Goal: Task Accomplishment & Management: Manage account settings

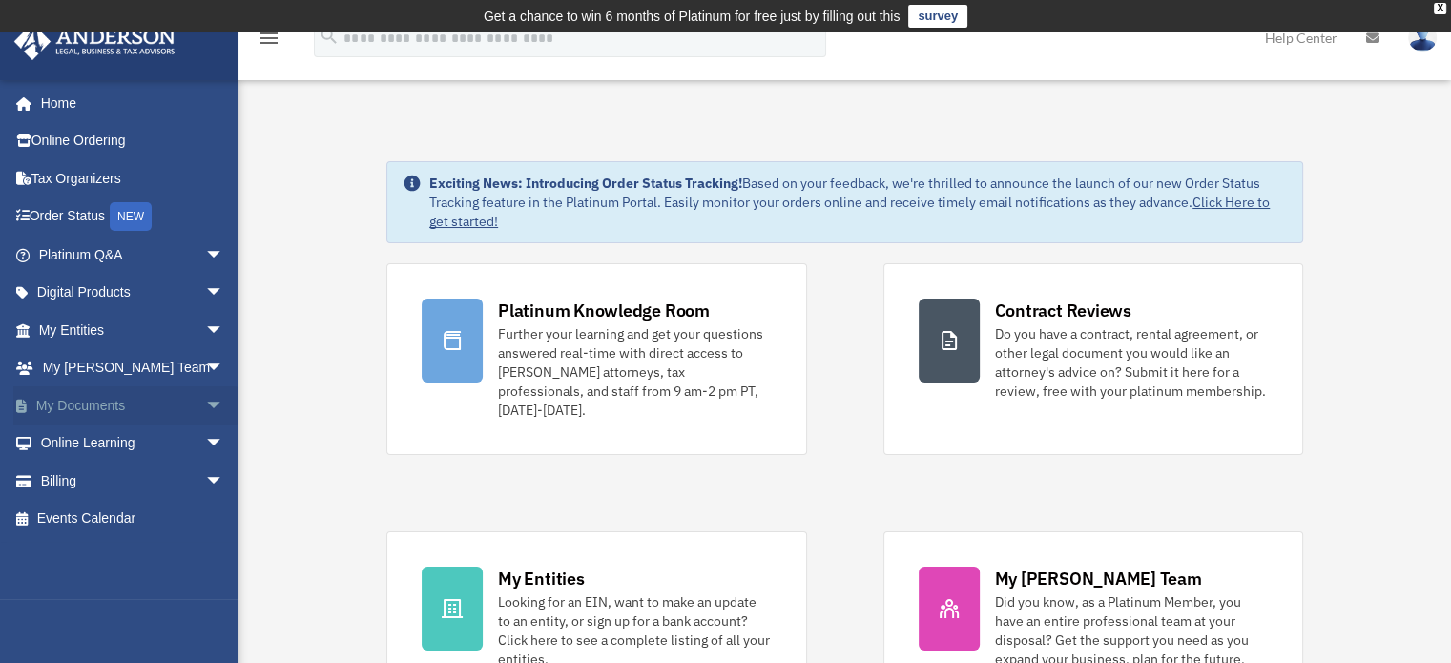
click at [59, 409] on link "My Documents arrow_drop_down" at bounding box center [132, 405] width 239 height 38
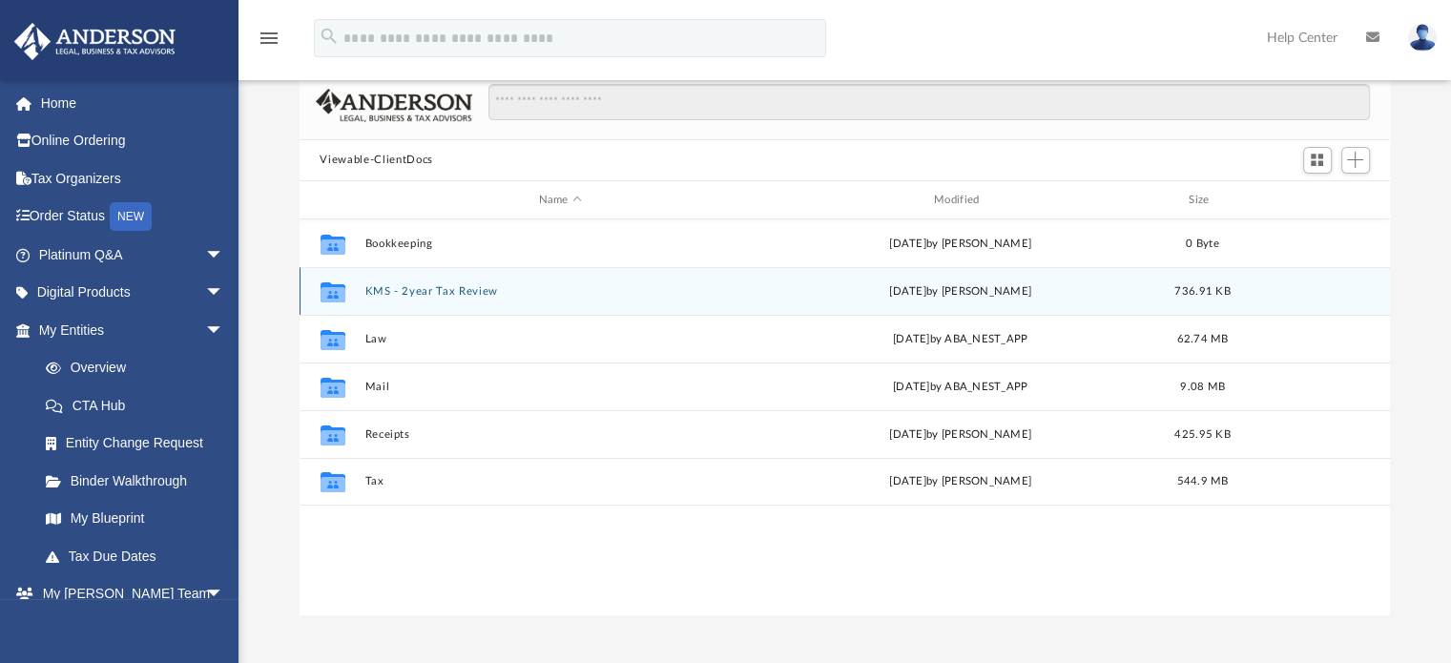
scroll to position [191, 0]
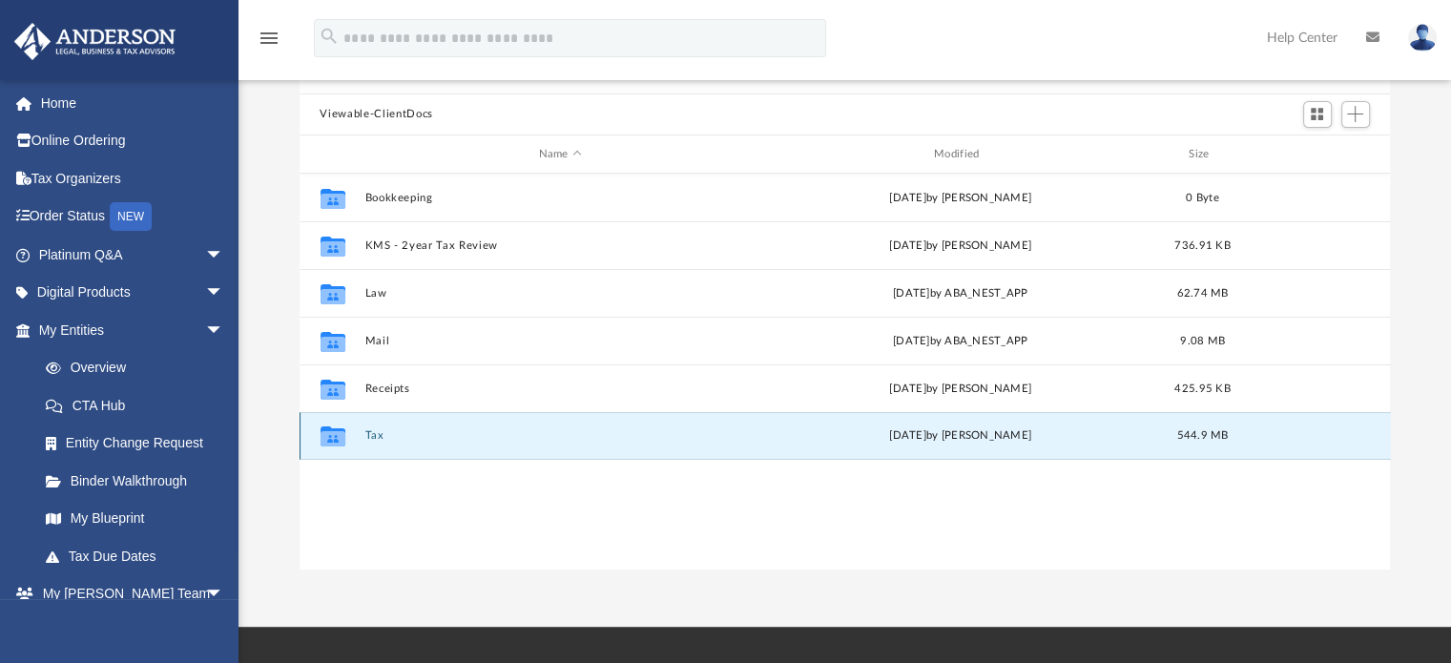
click at [396, 431] on button "Tax" at bounding box center [559, 436] width 391 height 12
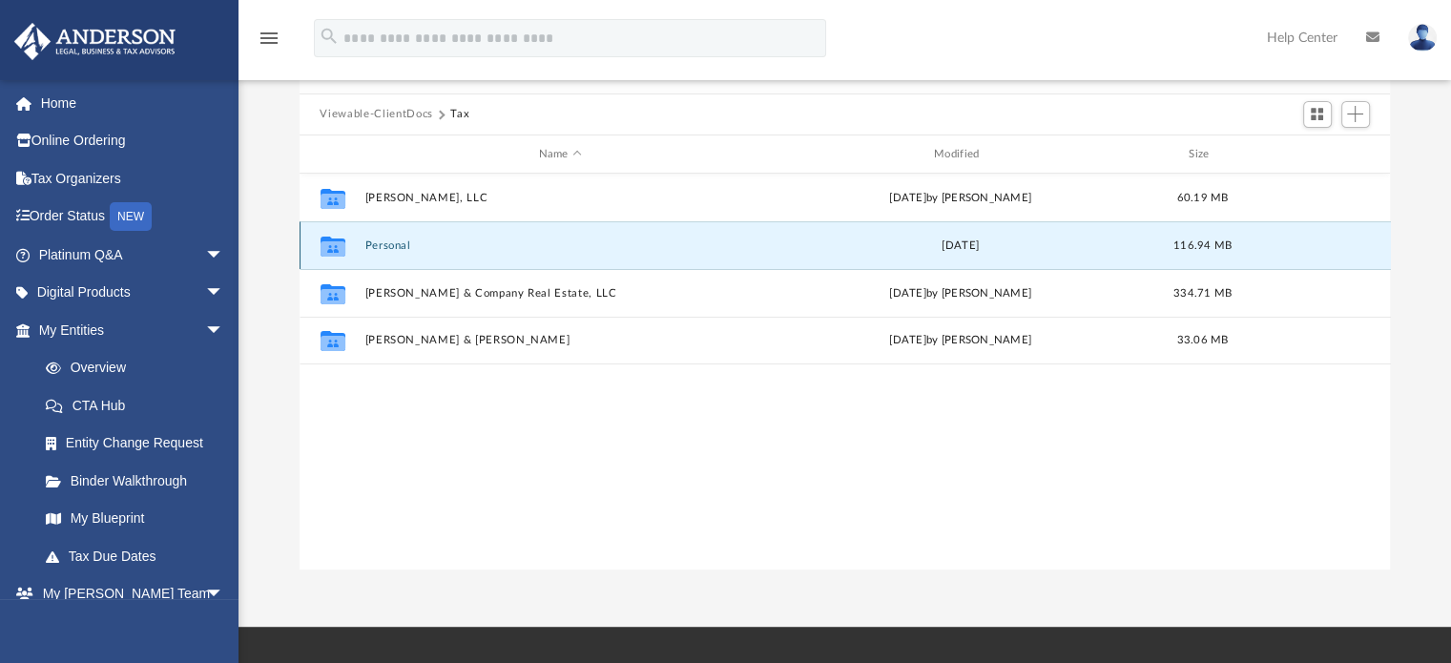
click at [393, 251] on button "Personal" at bounding box center [559, 245] width 391 height 12
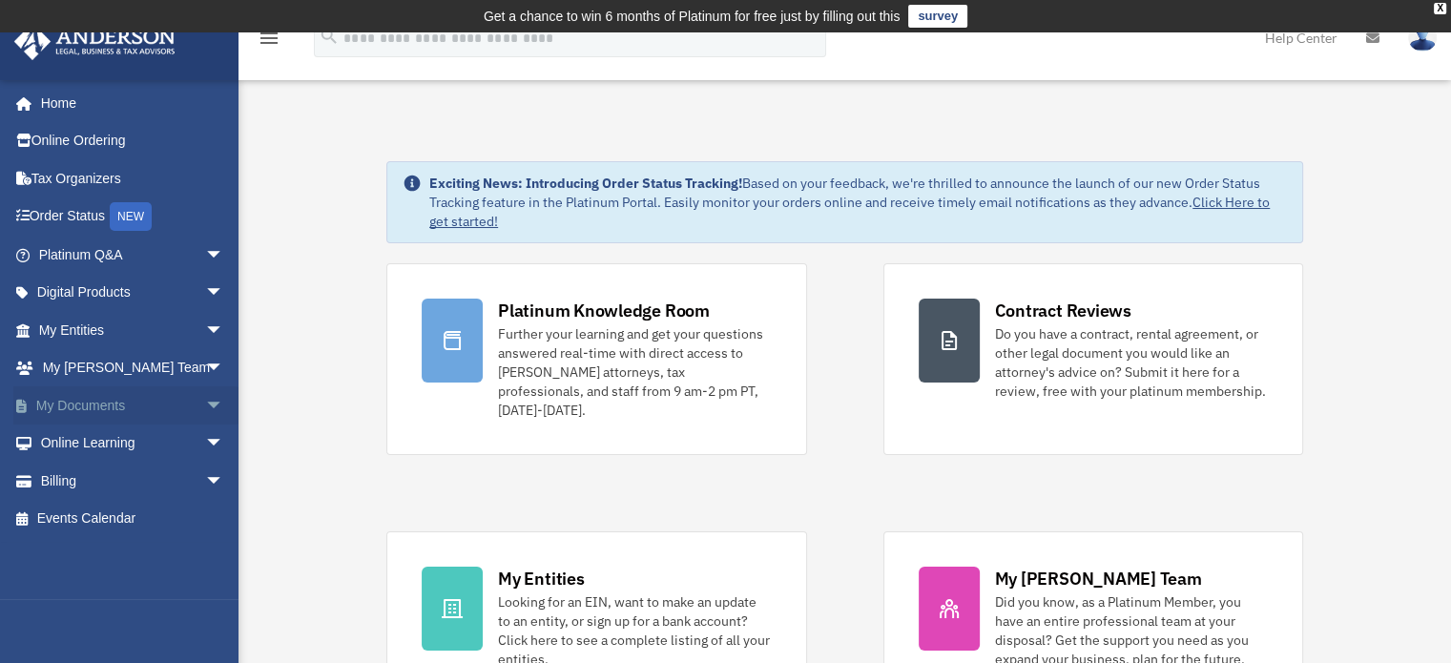
click at [76, 403] on link "My Documents arrow_drop_down" at bounding box center [132, 405] width 239 height 38
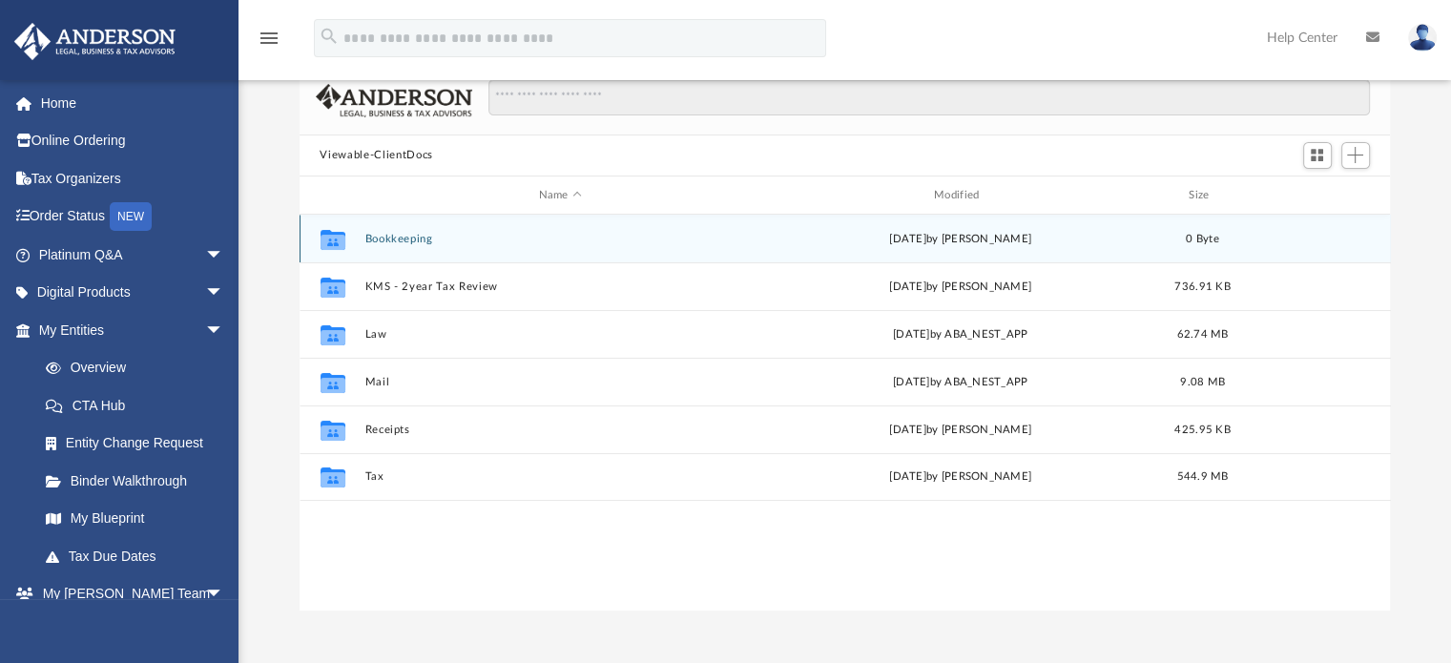
scroll to position [191, 0]
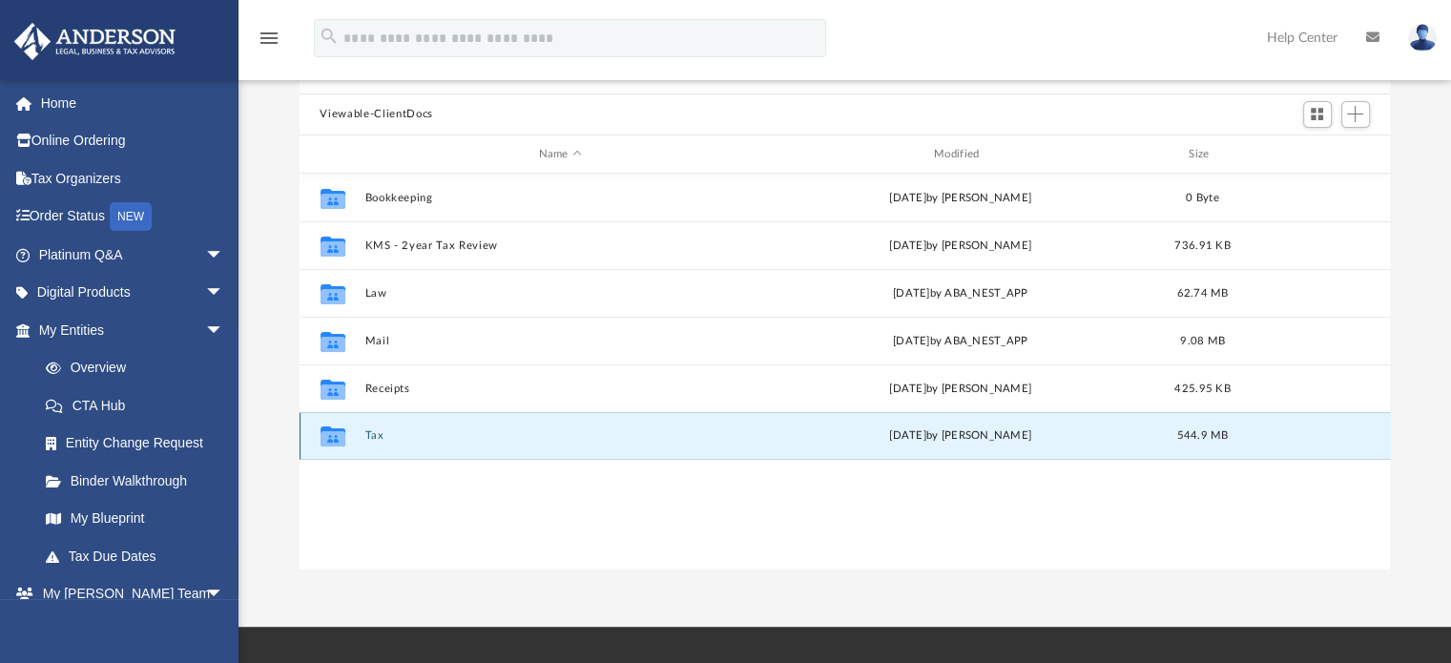
click at [369, 439] on button "Tax" at bounding box center [559, 436] width 391 height 12
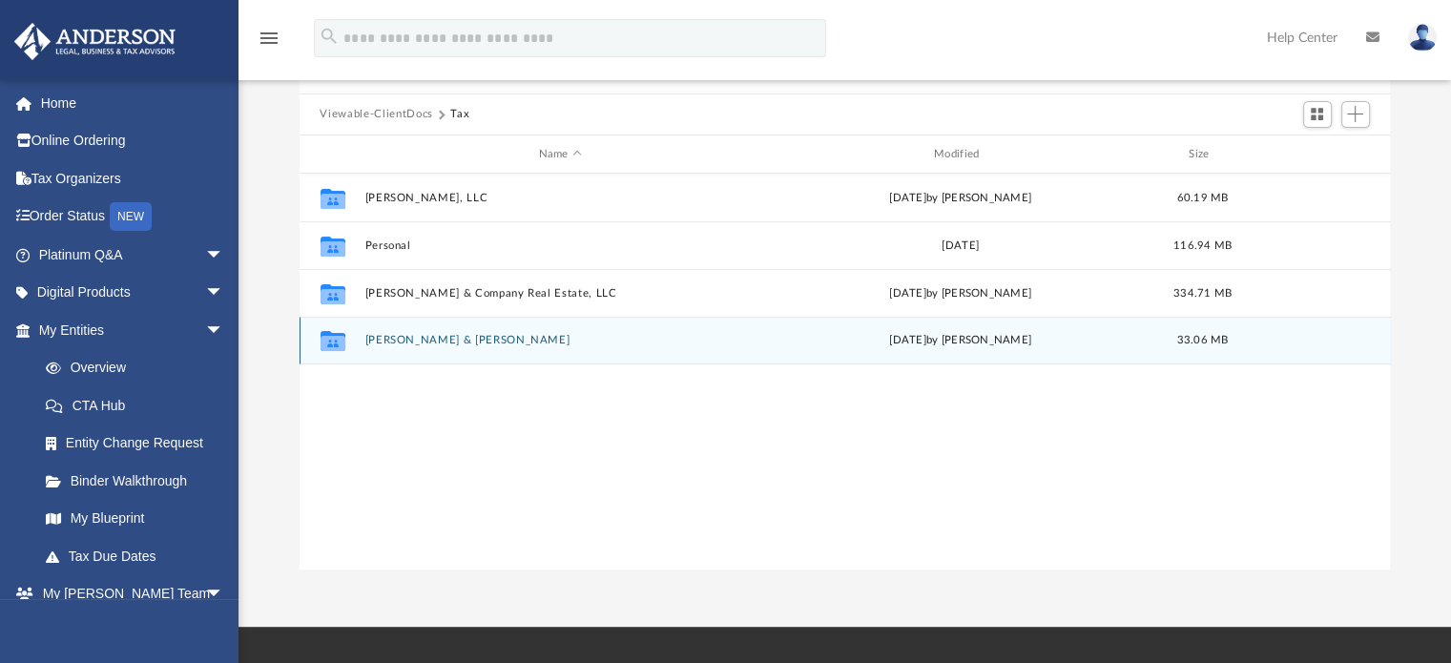
click at [412, 332] on div "Collaborated Folder Roth, Pamela & Steven Tue Jun 17 2025 by Pam Roth 33.06 MB" at bounding box center [845, 341] width 1091 height 48
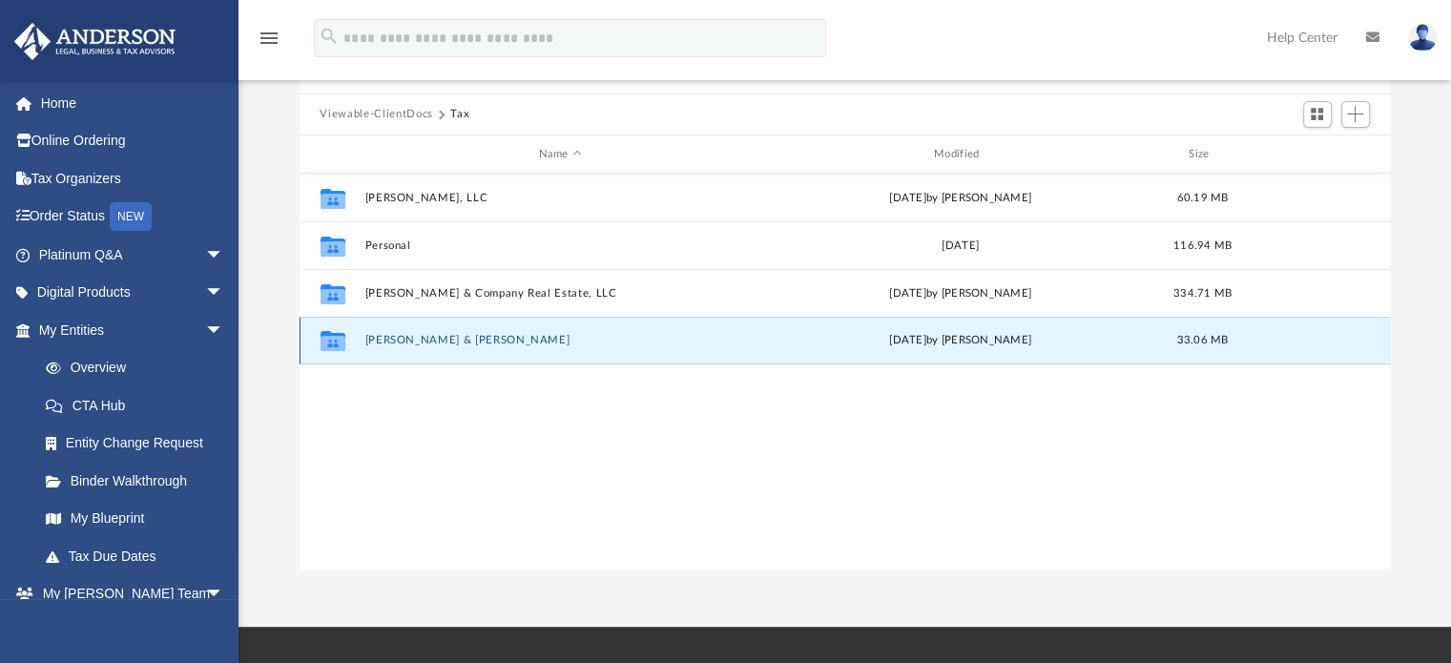
click at [338, 342] on icon "grid" at bounding box center [332, 343] width 25 height 15
click at [395, 346] on button "[PERSON_NAME] & [PERSON_NAME]" at bounding box center [559, 341] width 391 height 12
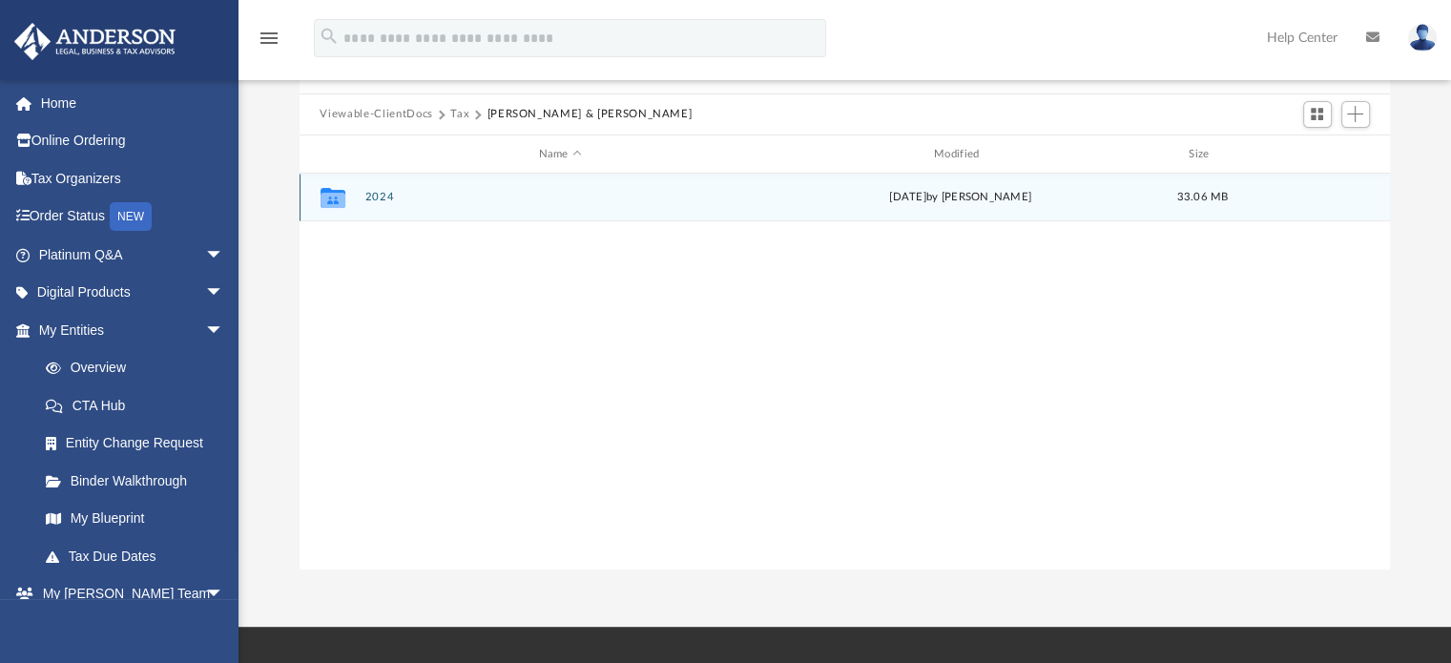
click at [382, 197] on button "2024" at bounding box center [559, 198] width 391 height 12
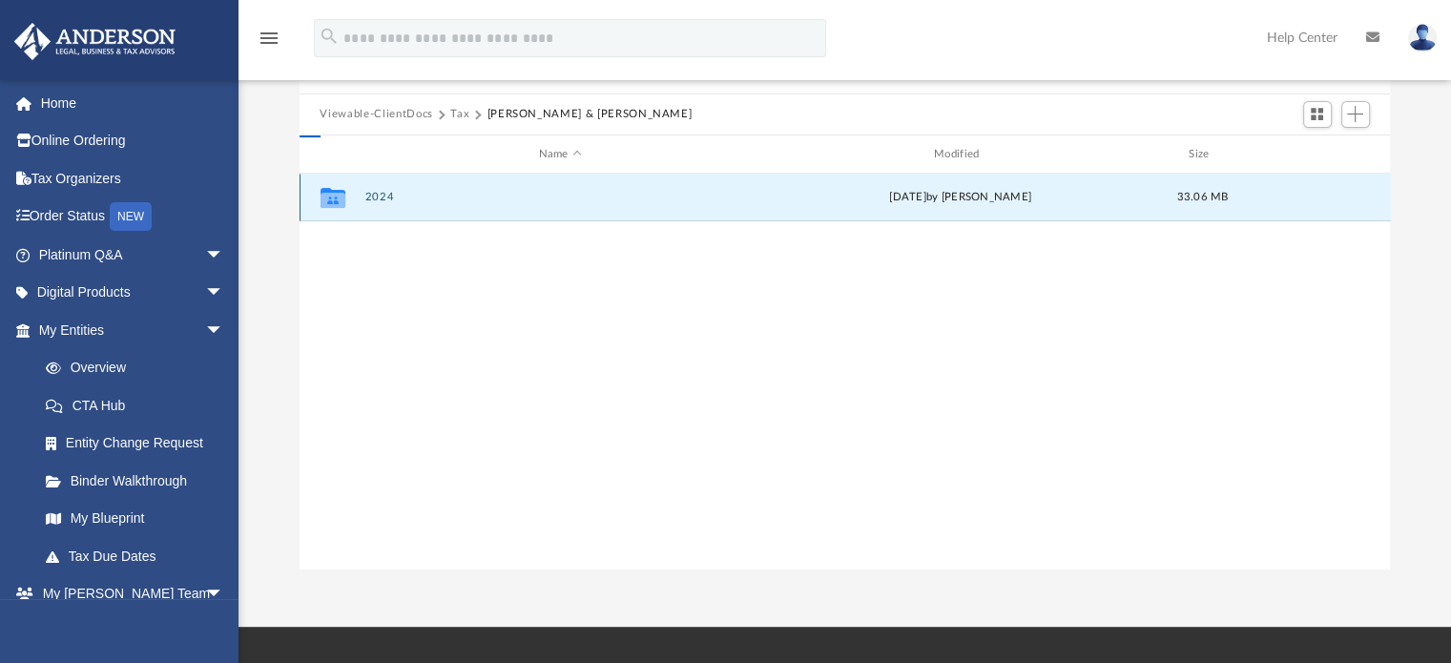
click at [382, 197] on button "2024" at bounding box center [559, 198] width 391 height 12
click at [431, 201] on button "Digital Tax Organizer" at bounding box center [559, 198] width 391 height 12
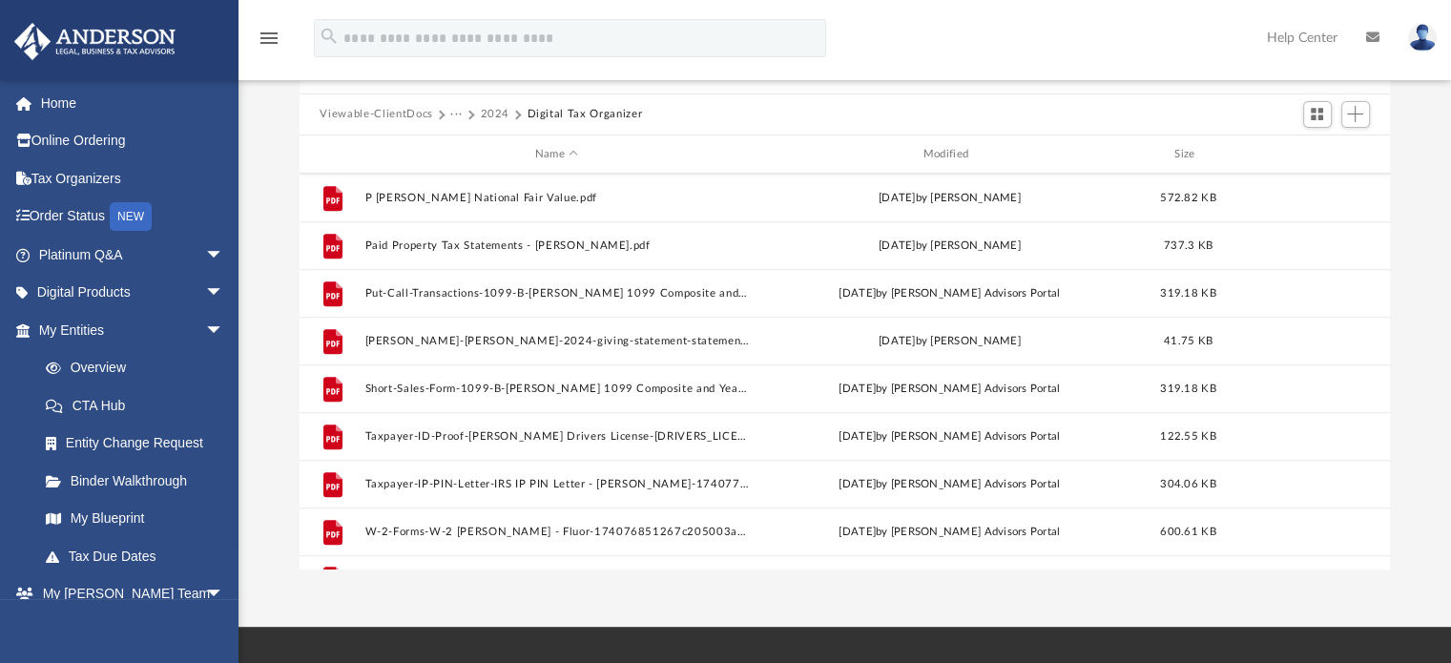
scroll to position [988, 0]
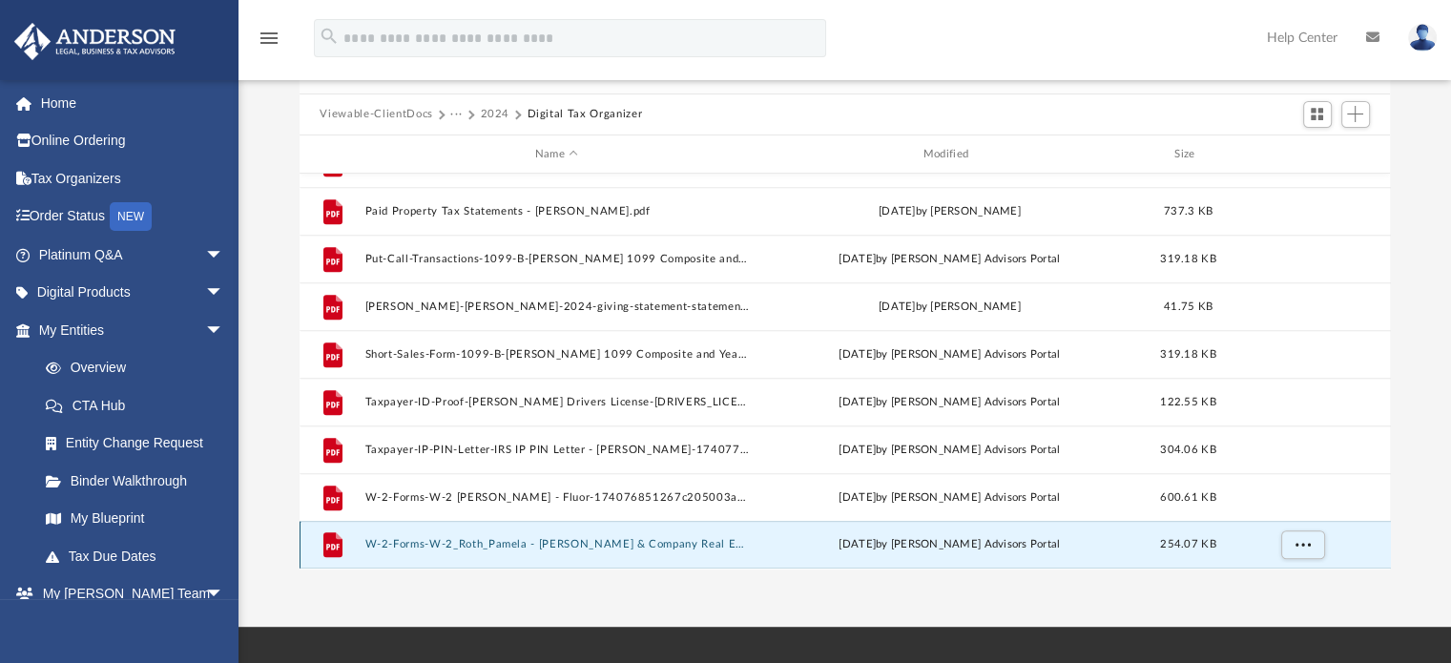
click at [455, 545] on button "W-2-Forms-W-2_Roth_Pamela - Roth & Company Real Estate-174076851267c205004a745.…" at bounding box center [556, 545] width 384 height 12
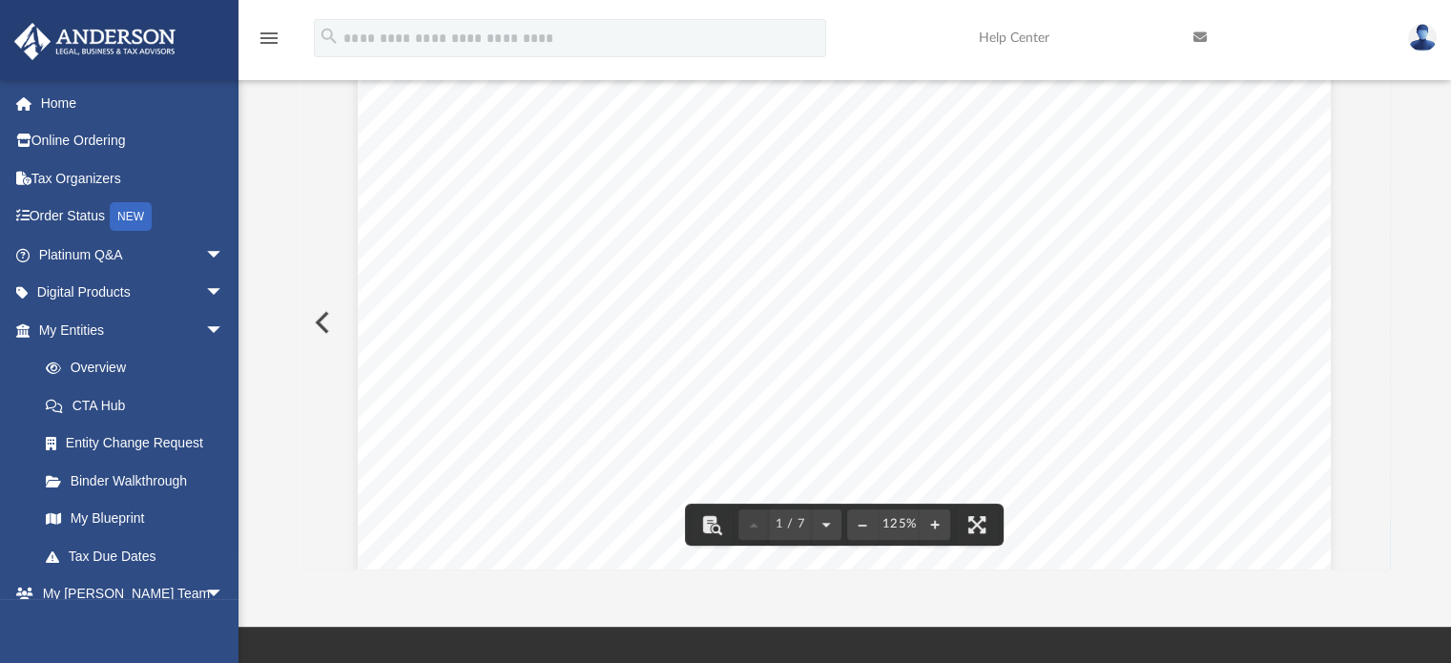
scroll to position [0, 0]
click at [320, 334] on button "Preview" at bounding box center [321, 322] width 42 height 53
click at [1418, 52] on link at bounding box center [1422, 37] width 57 height 84
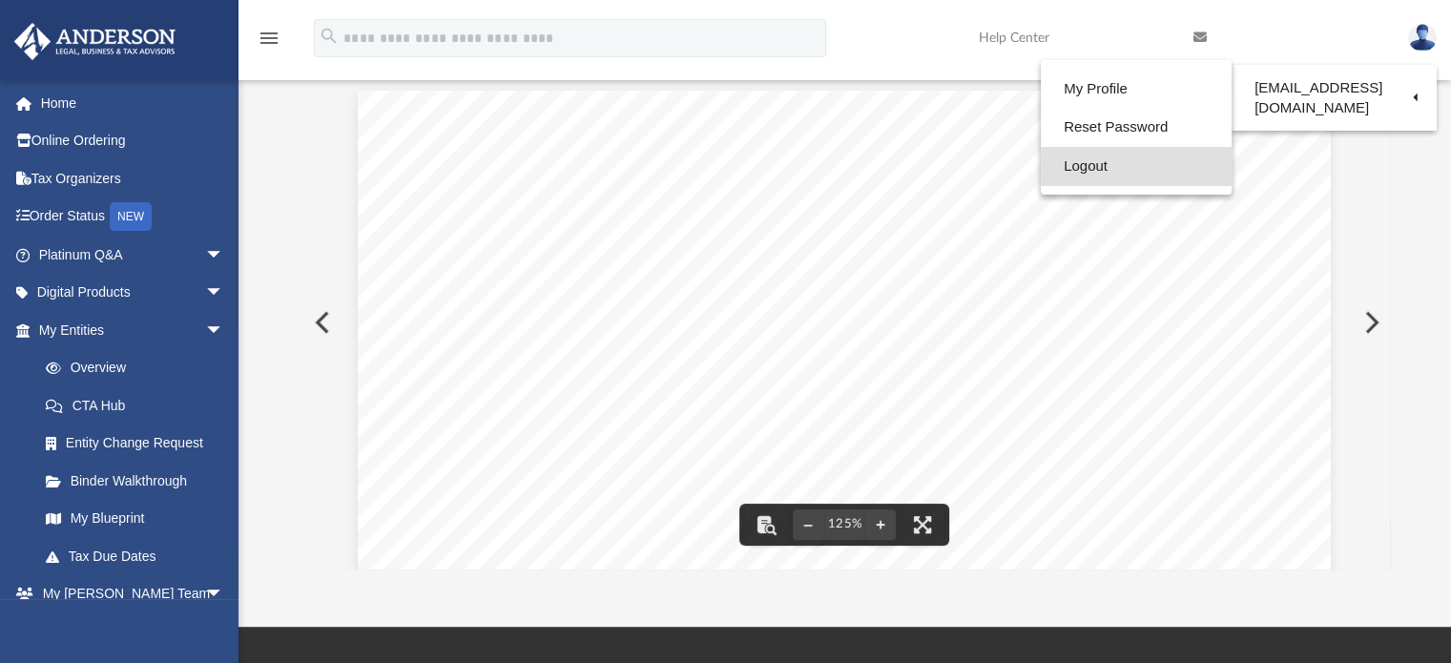
click at [1085, 163] on link "Logout" at bounding box center [1136, 166] width 191 height 39
